Goal: Use online tool/utility: Utilize a website feature to perform a specific function

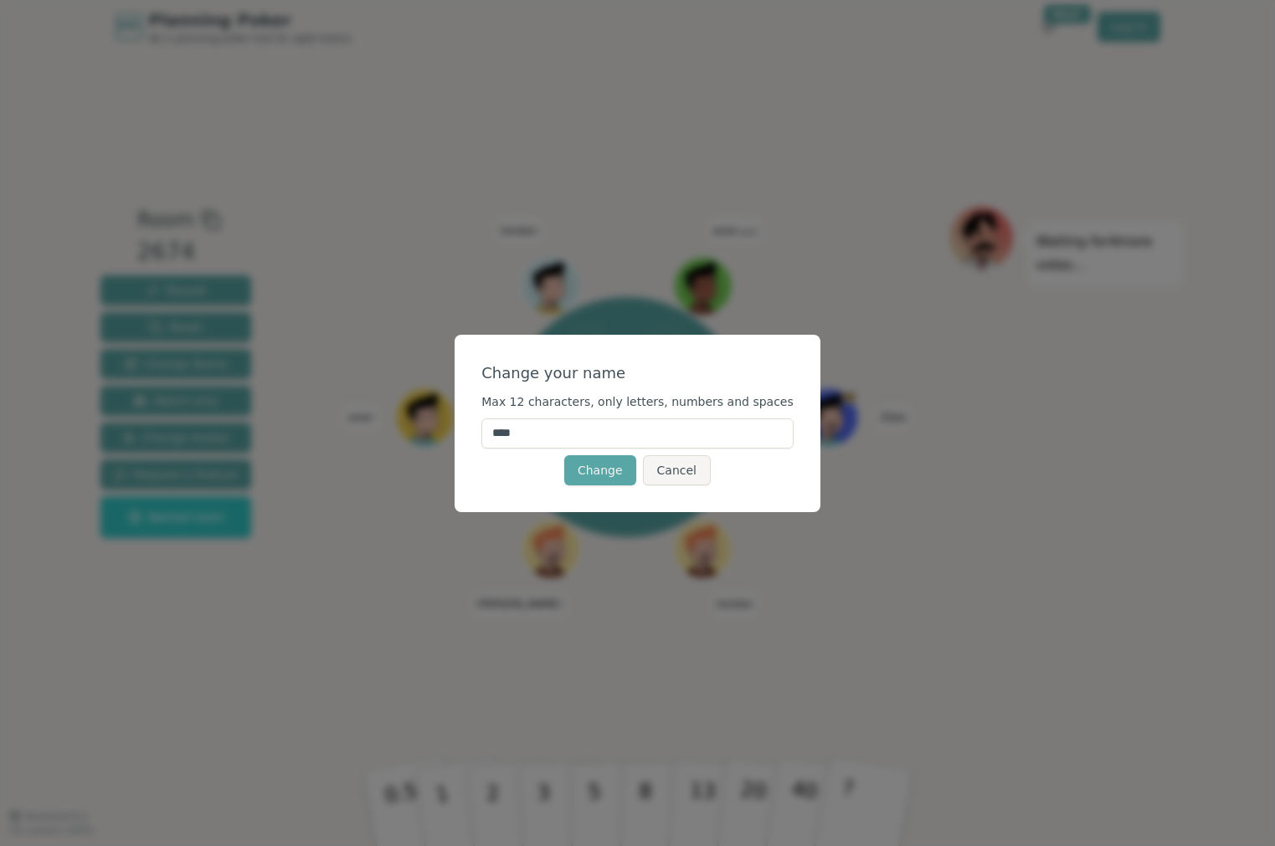
drag, startPoint x: 543, startPoint y: 434, endPoint x: 527, endPoint y: 430, distance: 16.3
click at [527, 430] on input "****" at bounding box center [637, 434] width 312 height 30
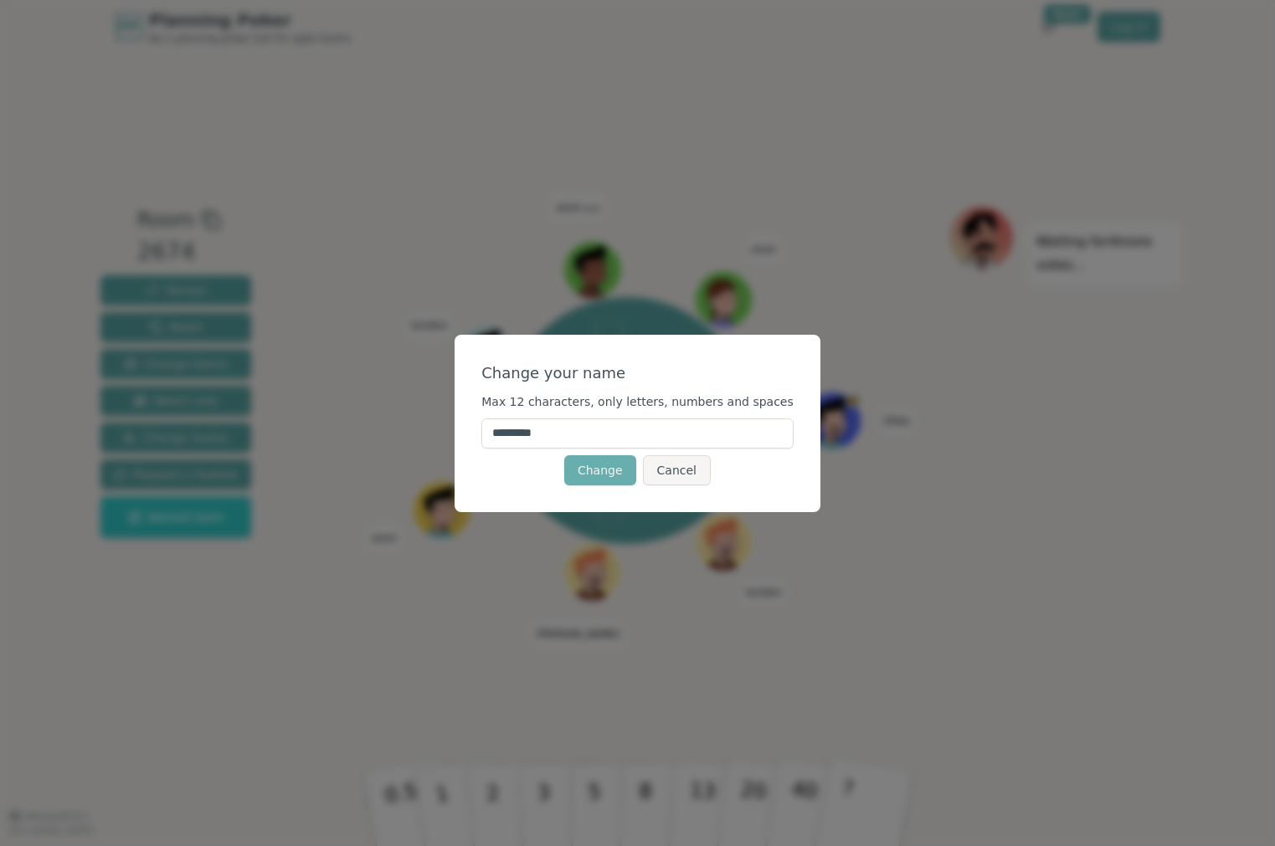
type input "*********"
click at [626, 467] on button "Change" at bounding box center [600, 470] width 72 height 30
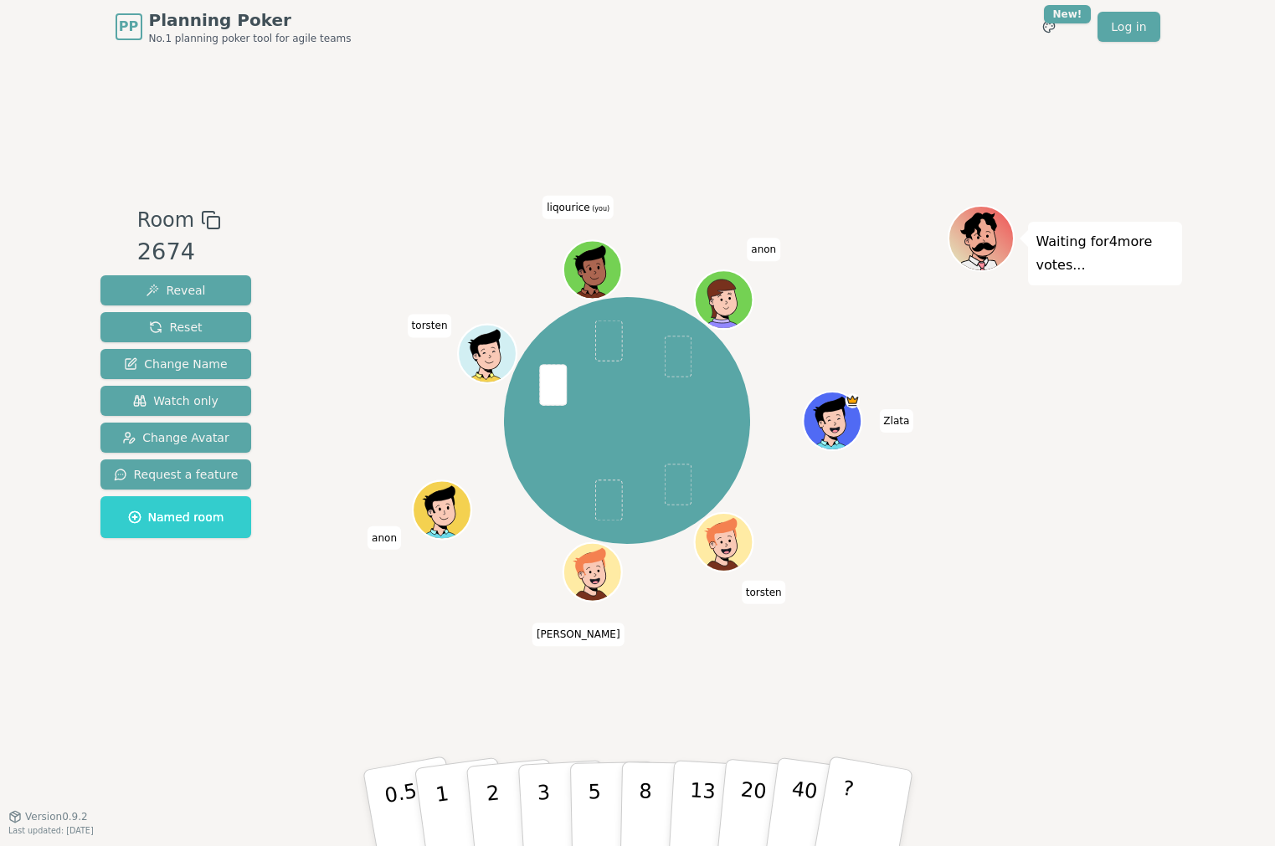
click at [996, 585] on div "Waiting for 4 more votes..." at bounding box center [1065, 435] width 234 height 461
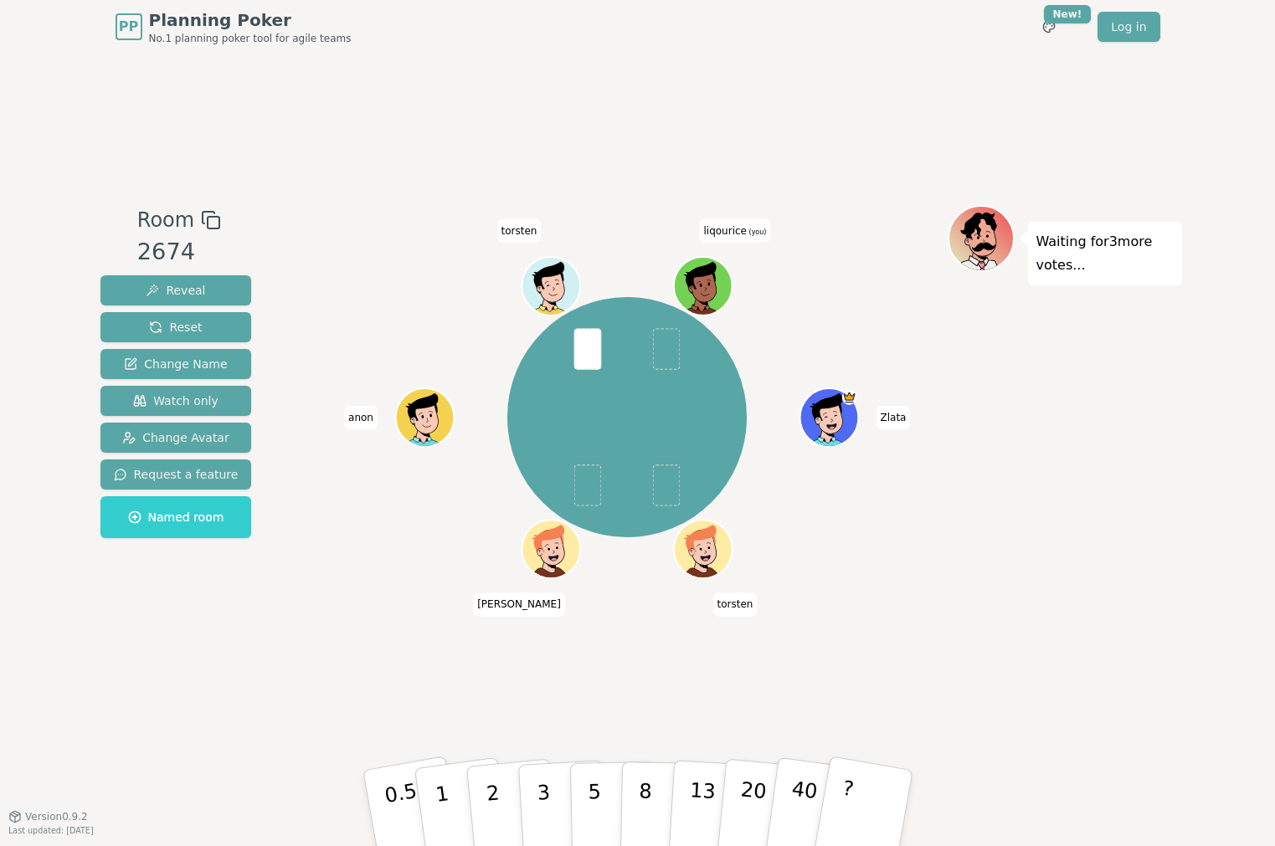
click at [1047, 514] on div "Waiting for 3 more votes..." at bounding box center [1065, 435] width 234 height 461
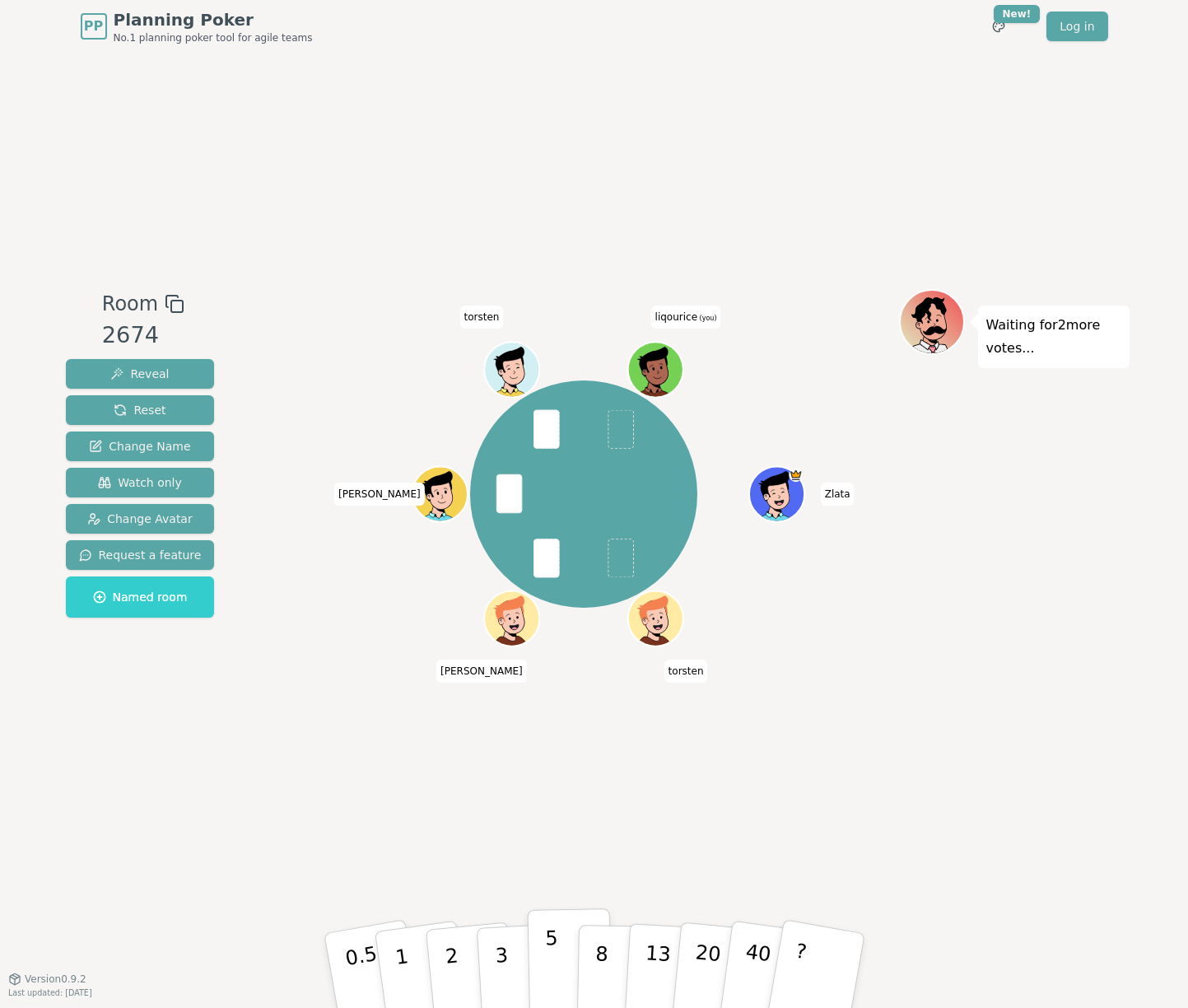
drag, startPoint x: 580, startPoint y: 998, endPoint x: 574, endPoint y: 990, distance: 10.0
click at [580, 832] on button "8" at bounding box center [619, 986] width 85 height 125
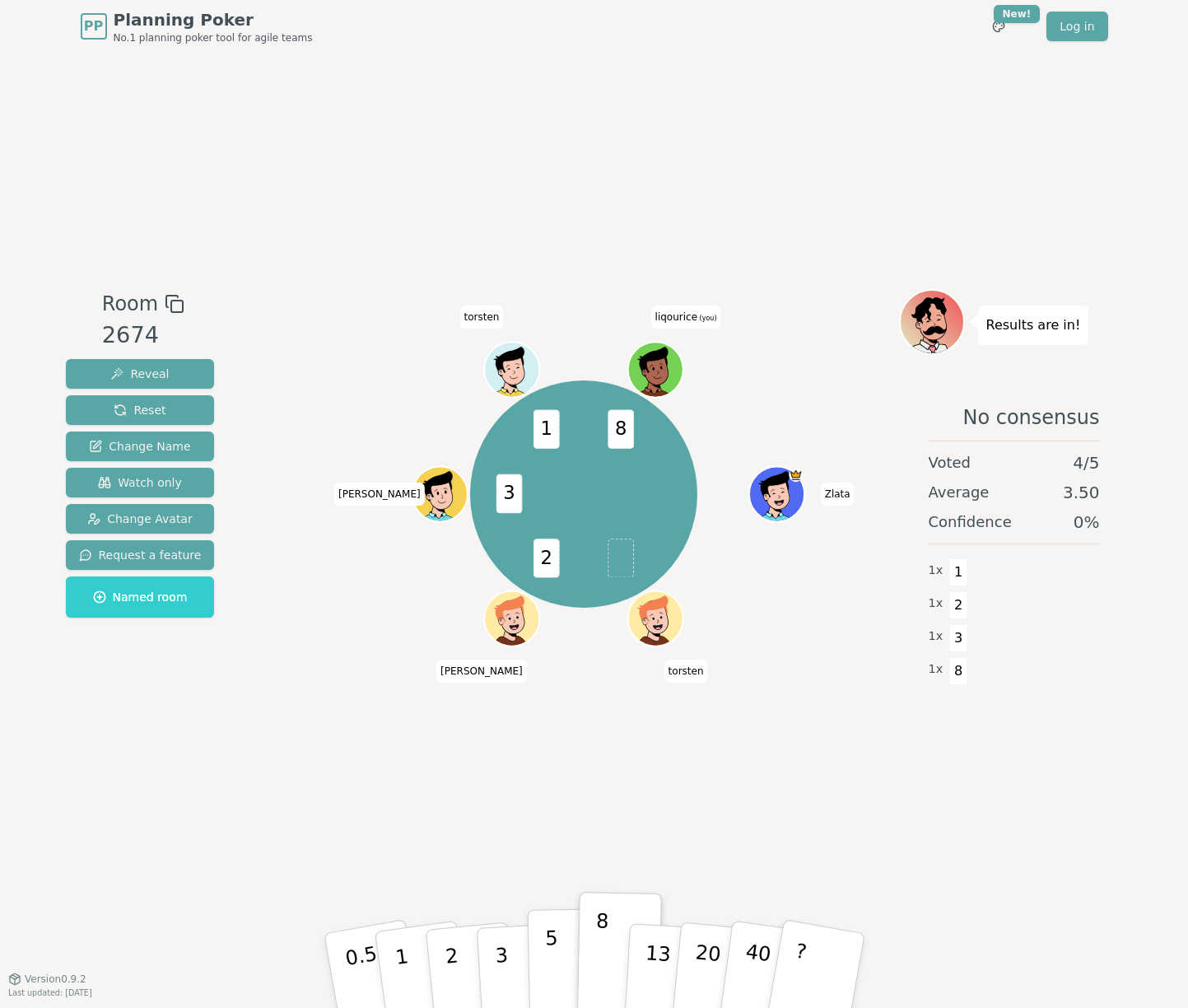
click at [568, 832] on button "5" at bounding box center [569, 971] width 85 height 125
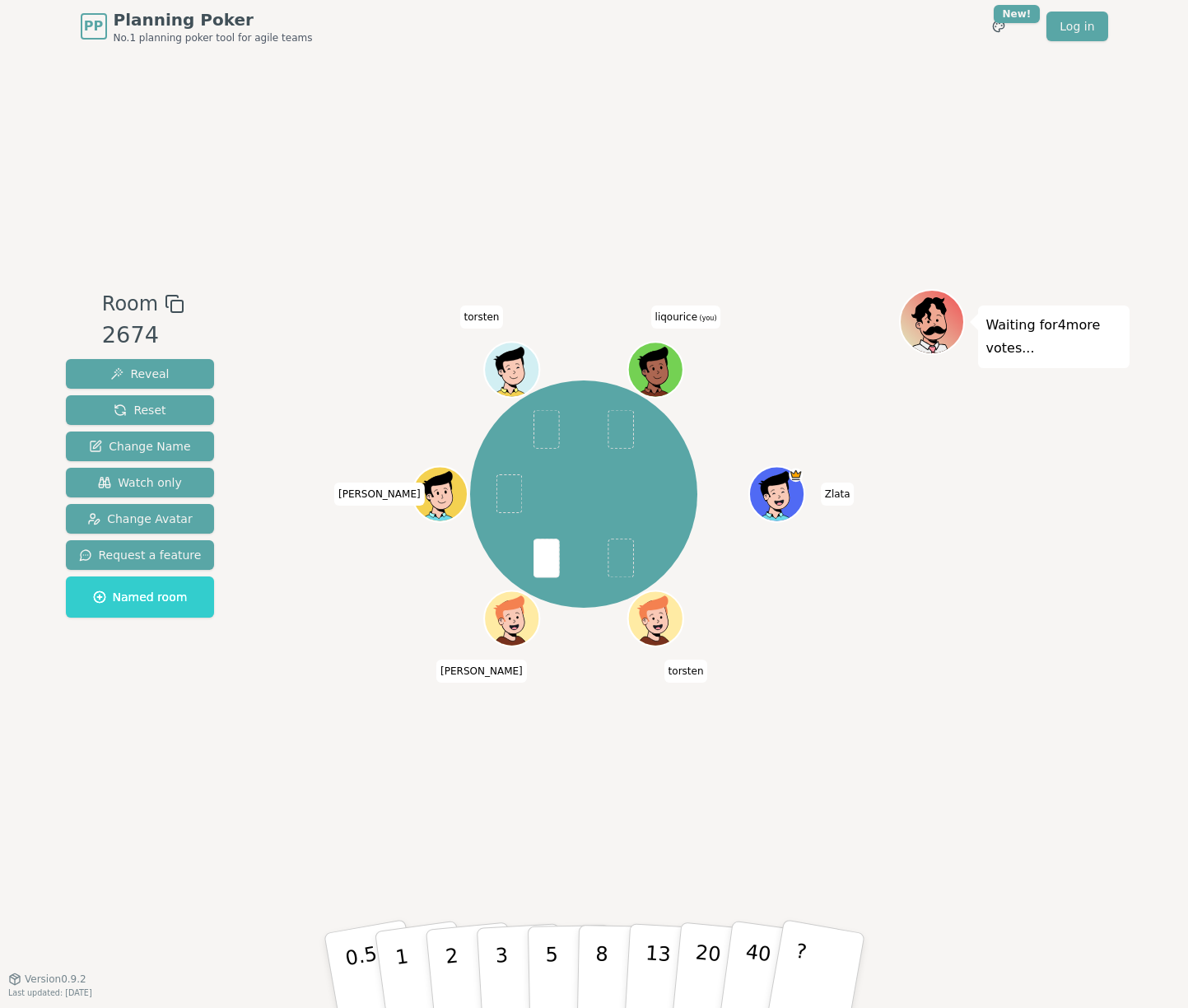
click at [933, 683] on div "Waiting for 4 more votes..." at bounding box center [1014, 515] width 230 height 453
click at [468, 832] on button "2" at bounding box center [469, 971] width 93 height 131
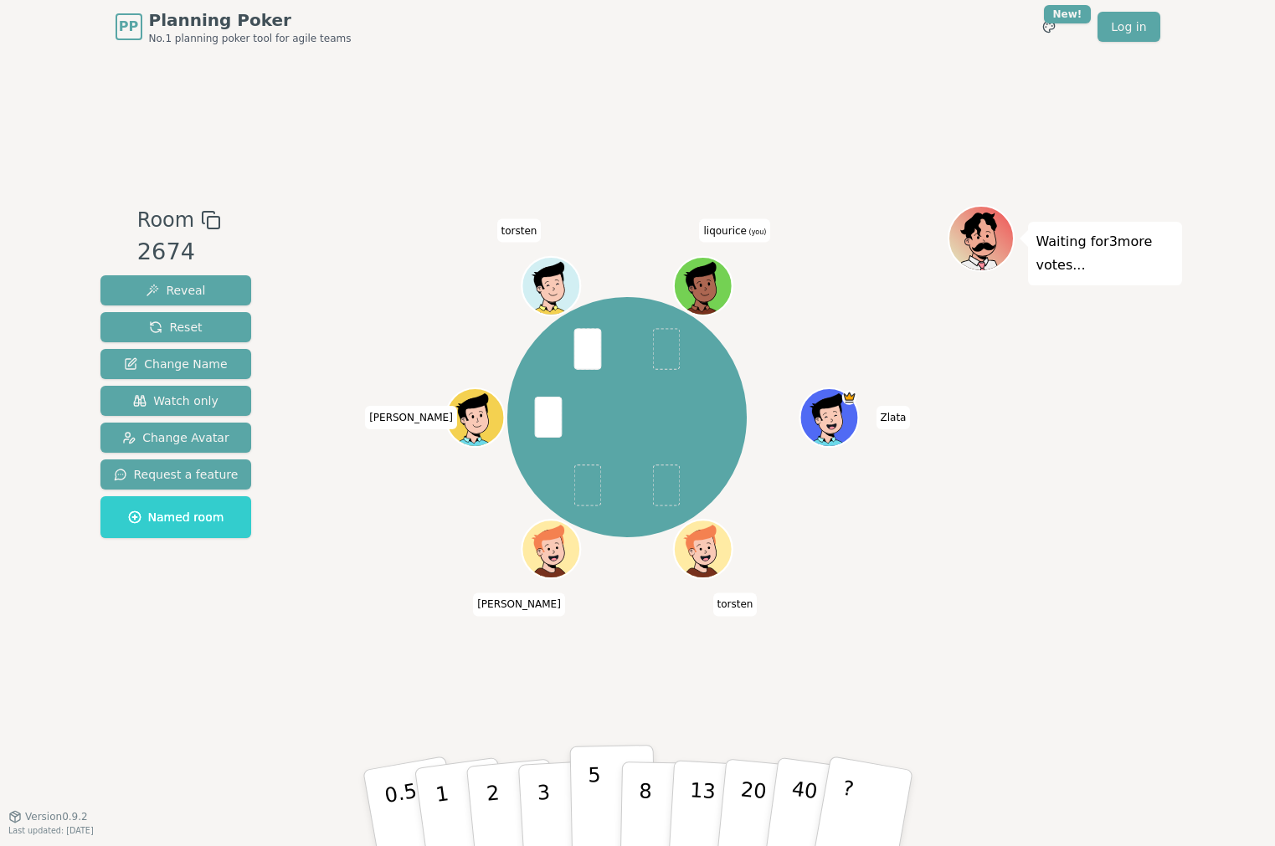
click at [618, 795] on button "5" at bounding box center [612, 808] width 86 height 127
click at [636, 780] on button "8" at bounding box center [663, 808] width 86 height 127
click at [550, 797] on button "3" at bounding box center [562, 809] width 91 height 131
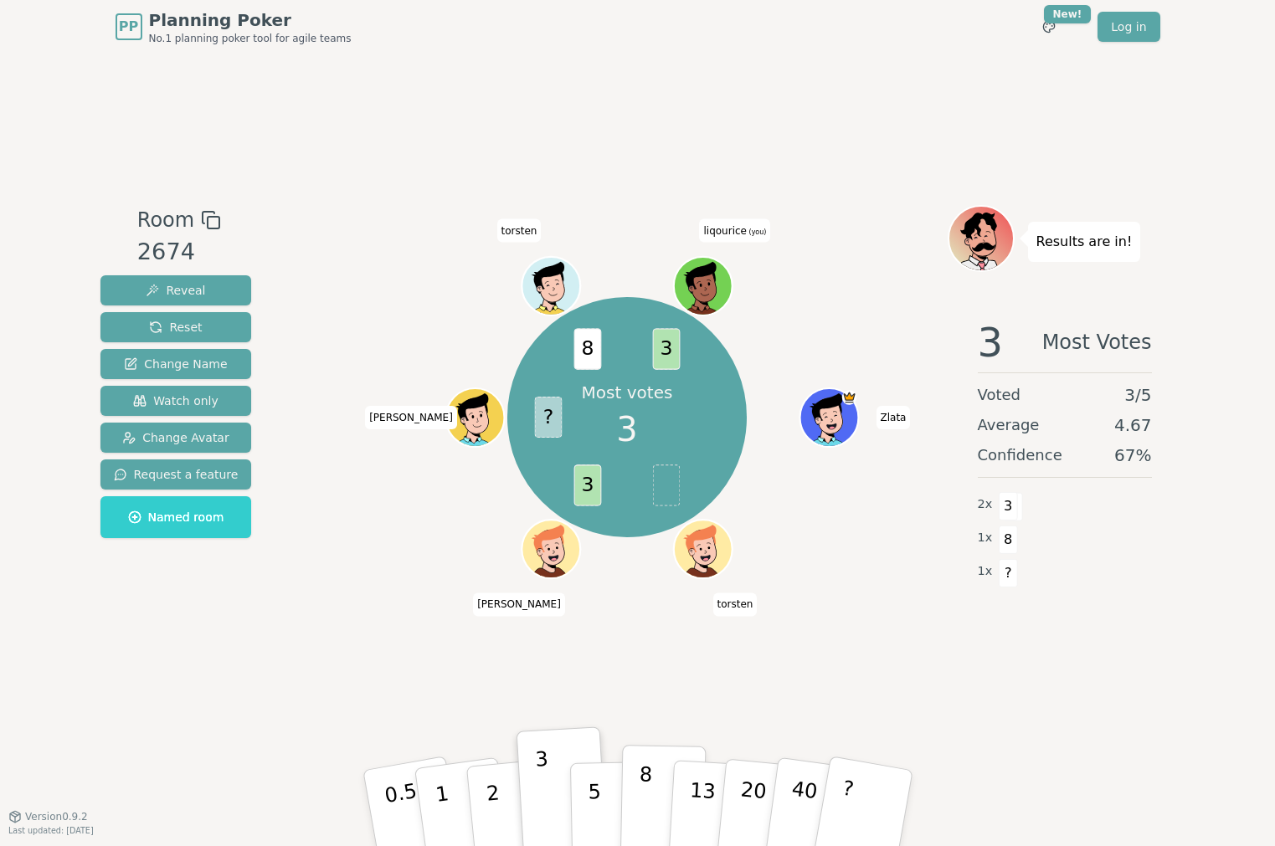
click at [628, 797] on button "8" at bounding box center [663, 808] width 86 height 127
click at [512, 808] on button "2" at bounding box center [511, 809] width 95 height 133
